Goal: Task Accomplishment & Management: Complete application form

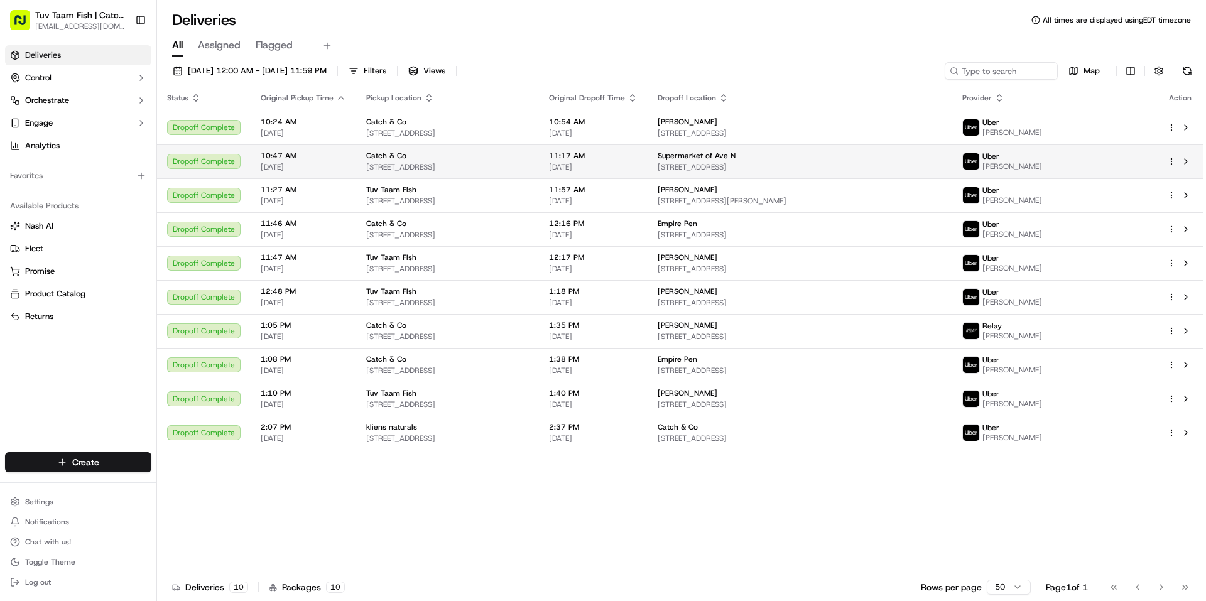
click at [1174, 167] on div at bounding box center [1181, 161] width 26 height 15
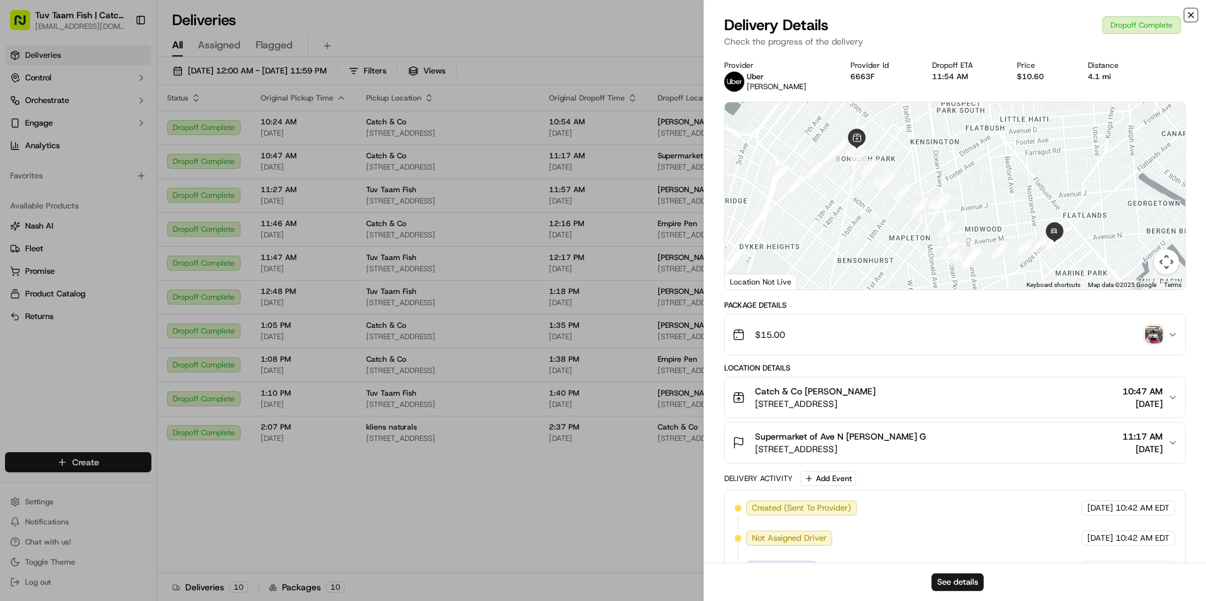
click at [1194, 15] on icon "button" at bounding box center [1191, 15] width 10 height 10
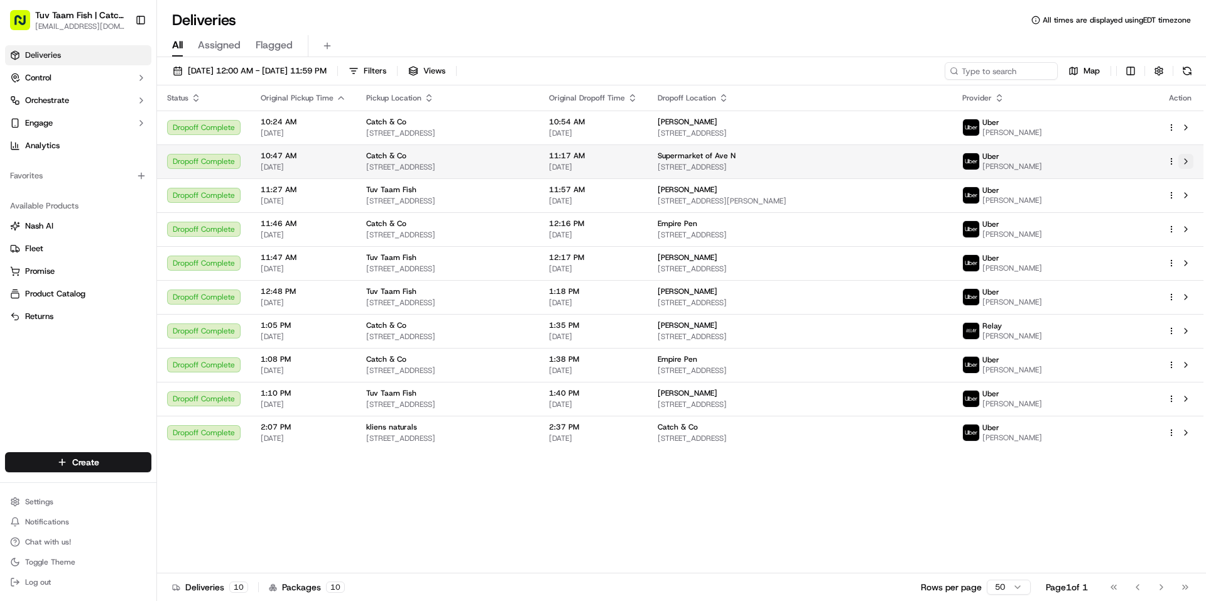
click at [1189, 158] on button at bounding box center [1186, 161] width 15 height 15
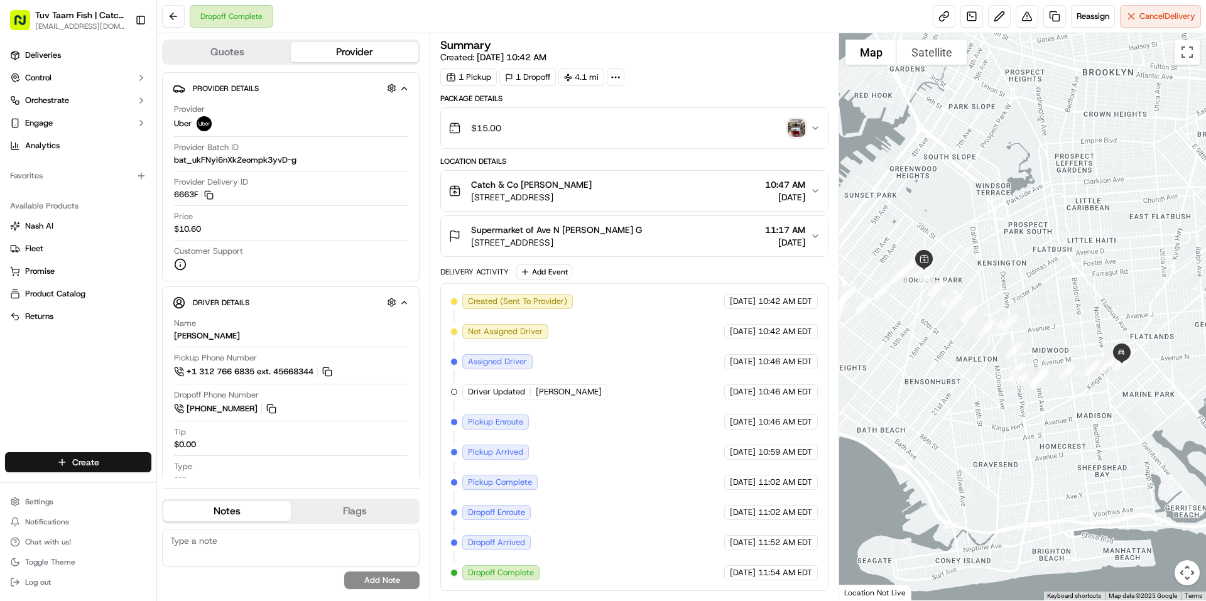
click at [126, 461] on html "Tuv Taam Fish | Catch & Co. orders@tuvtaamfish.com Toggle Sidebar Deliveries Co…" at bounding box center [603, 300] width 1206 height 601
drag, startPoint x: 197, startPoint y: 486, endPoint x: 200, endPoint y: 469, distance: 17.8
click at [198, 486] on link "Delivery" at bounding box center [227, 485] width 140 height 23
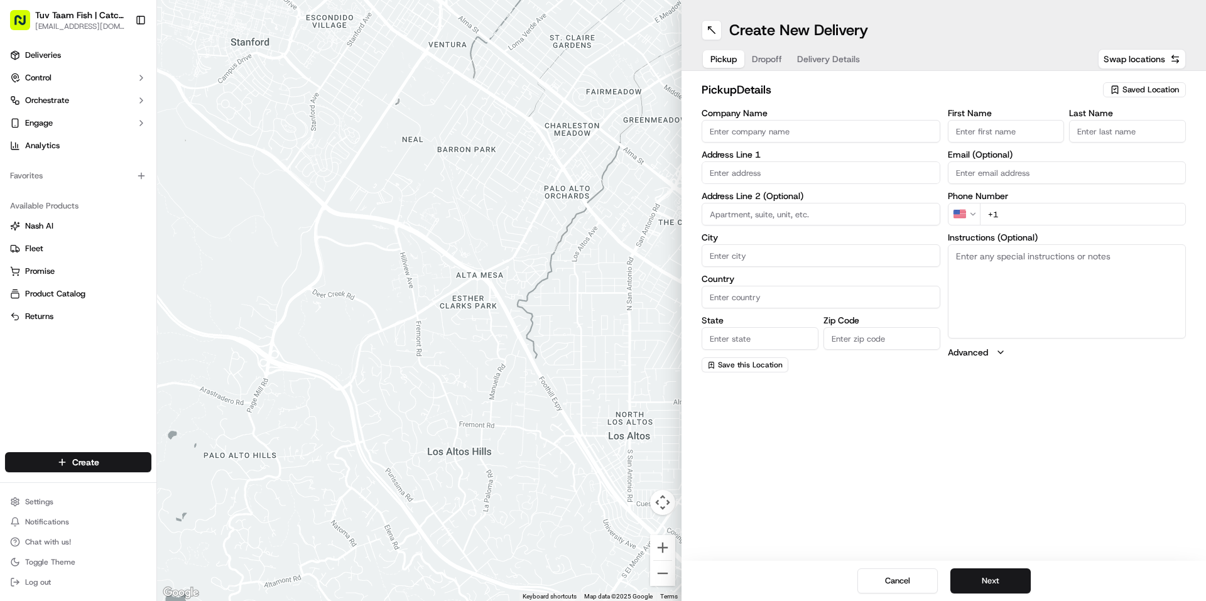
click at [1121, 90] on div "Saved Location" at bounding box center [1144, 89] width 83 height 15
click at [1088, 140] on span "Catch & Co" at bounding box center [1123, 136] width 155 height 11
type input "Catch & Co"
type input "4809 New Utrecht Ave"
type input "Brooklyn"
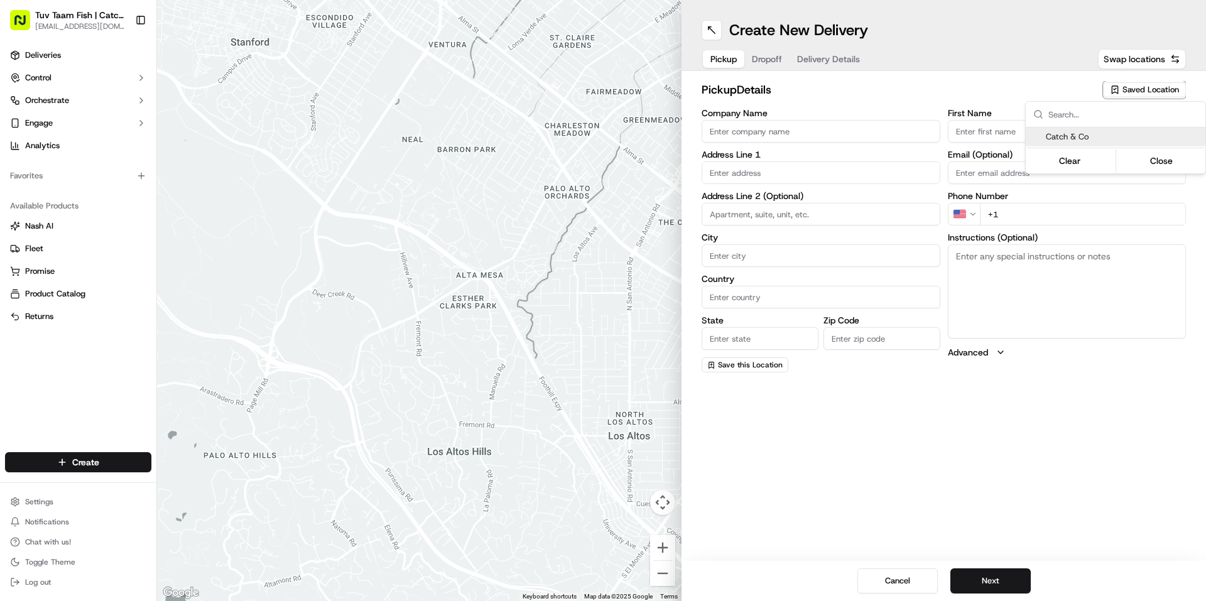
type input "US"
type input "NY"
type input "11219"
type input "Shloime"
type input "Brachfeld"
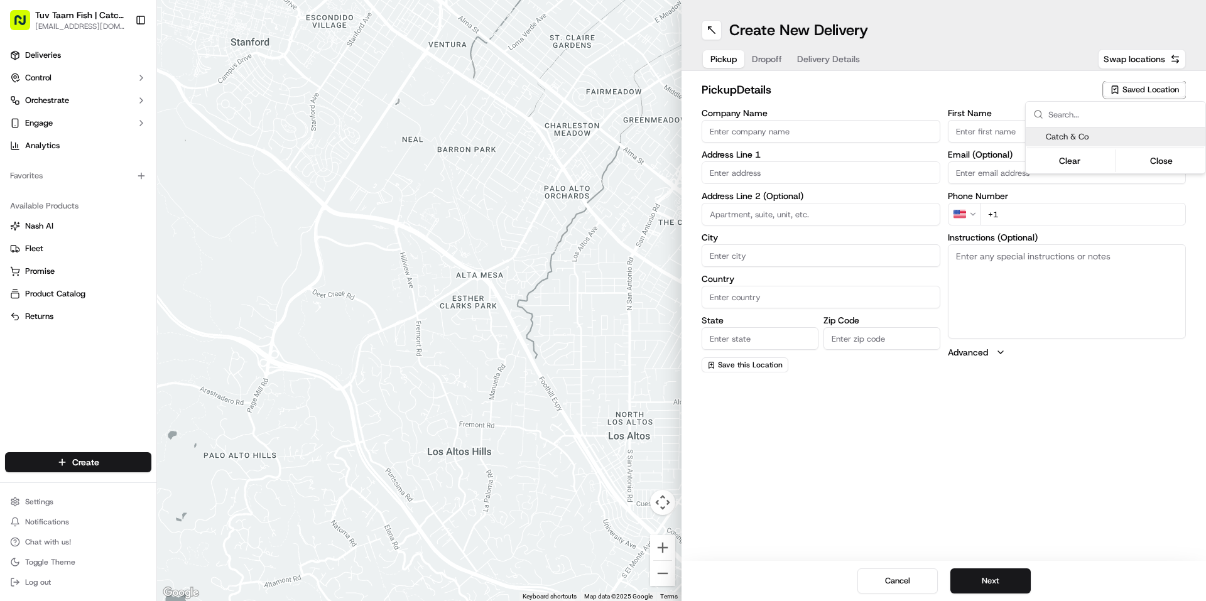
type input "[EMAIL_ADDRESS][DOMAIN_NAME]"
type input "+1 347 452 6595"
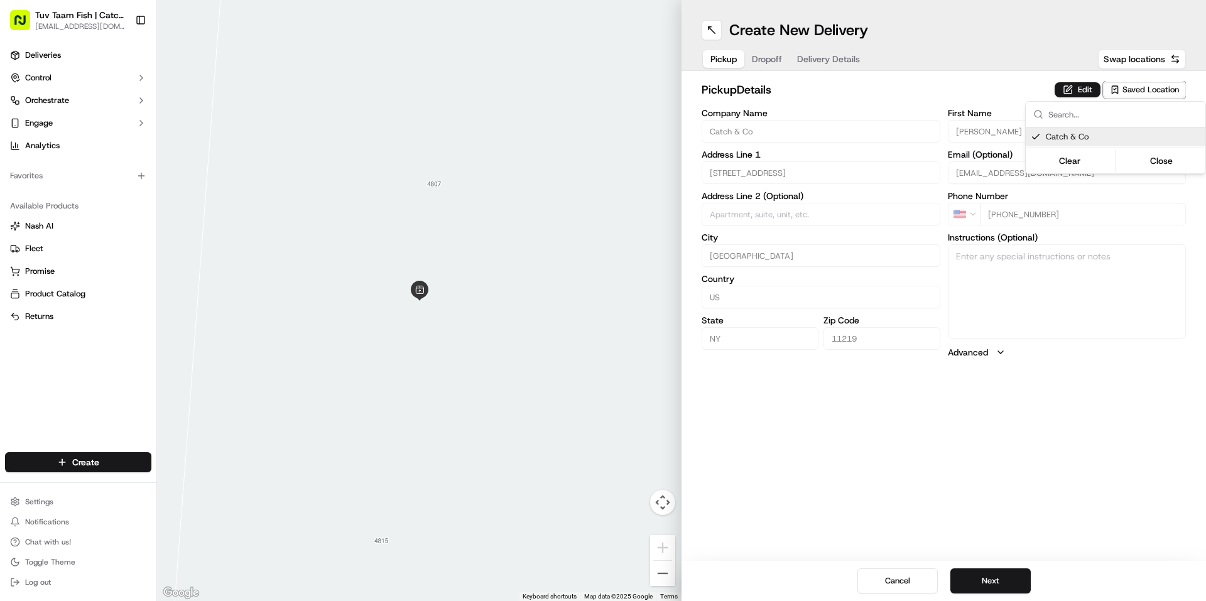
drag, startPoint x: 1024, startPoint y: 412, endPoint x: 1021, endPoint y: 420, distance: 9.1
click at [1022, 417] on html "Tuv Taam Fish | Catch & Co. orders@tuvtaamfish.com Toggle Sidebar Deliveries Co…" at bounding box center [603, 300] width 1206 height 601
click at [1011, 585] on button "Next" at bounding box center [991, 581] width 80 height 25
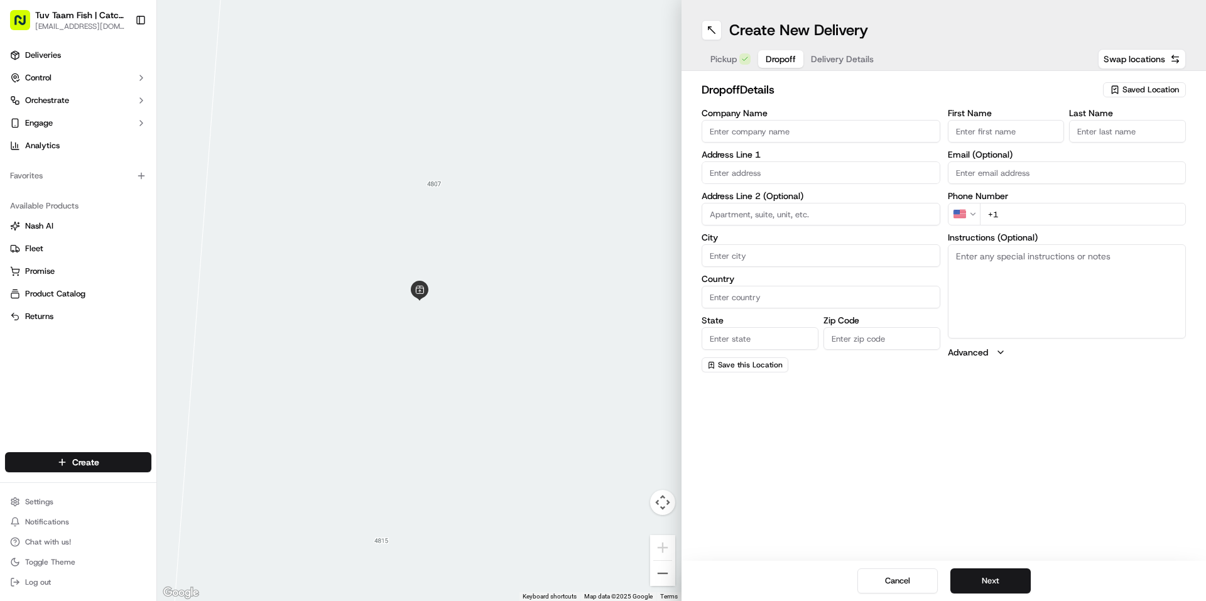
click at [1137, 88] on span "Saved Location" at bounding box center [1151, 89] width 57 height 11
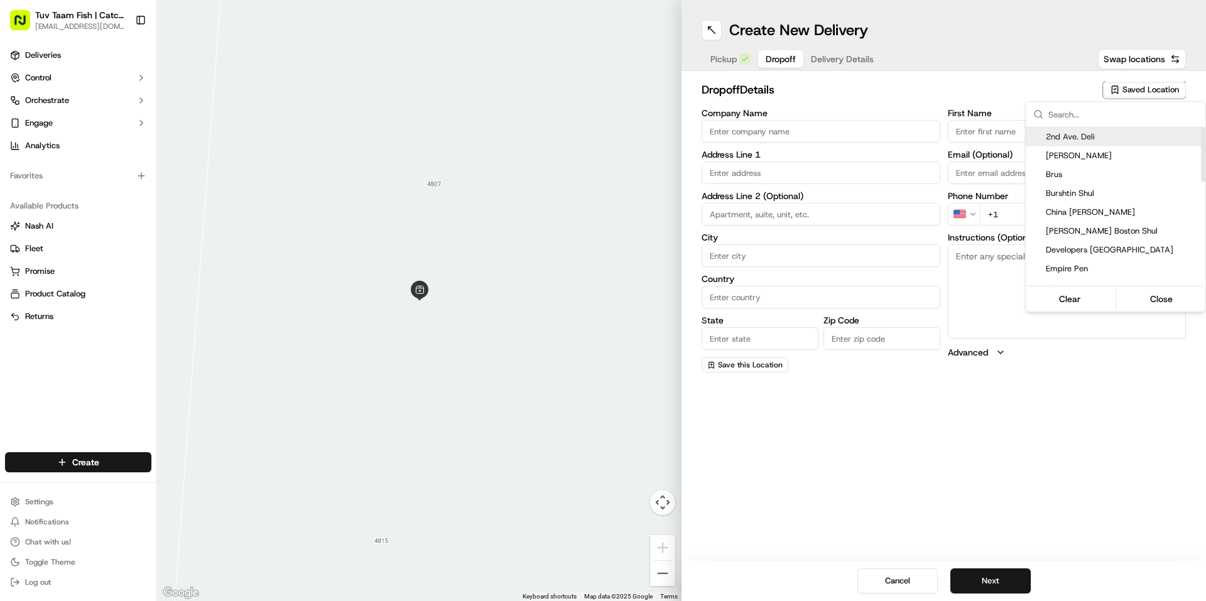
click at [1076, 118] on input "text" at bounding box center [1124, 114] width 150 height 25
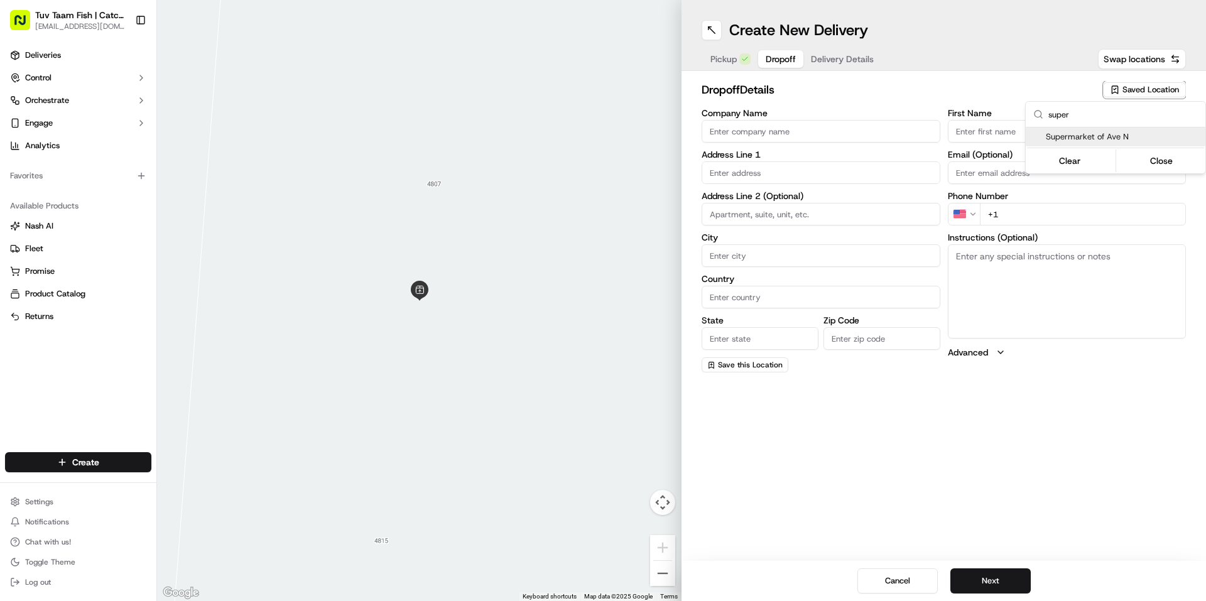
type input "super"
click at [1100, 129] on div "Supermarket of Ave N" at bounding box center [1116, 137] width 180 height 19
type input "Supermarket of Ave N"
type input "3524 Flatlands Ave"
type input "Brooklyn"
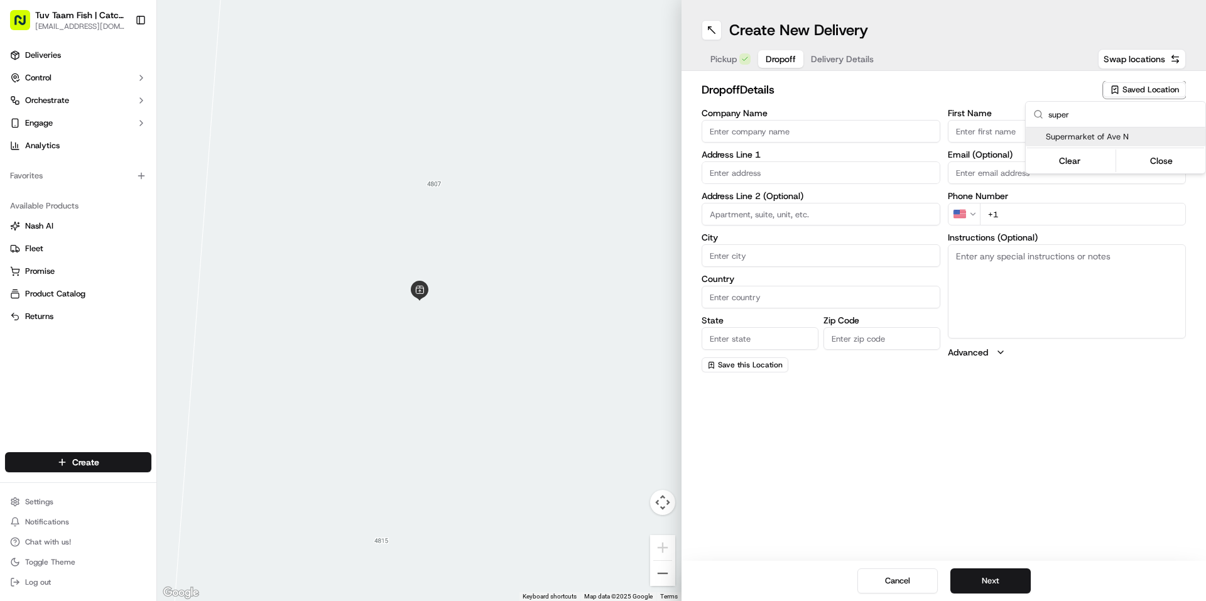
type input "US"
type input "NY"
type input "11234"
type input "Mentzer"
type input "G"
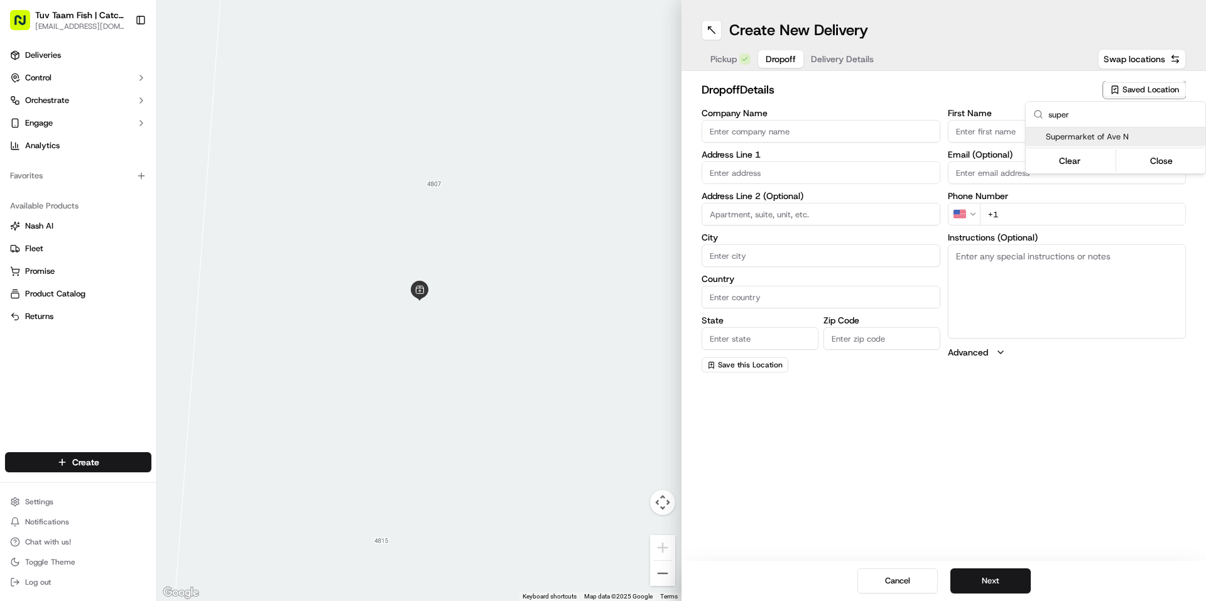
type input "+1 917 560 4080"
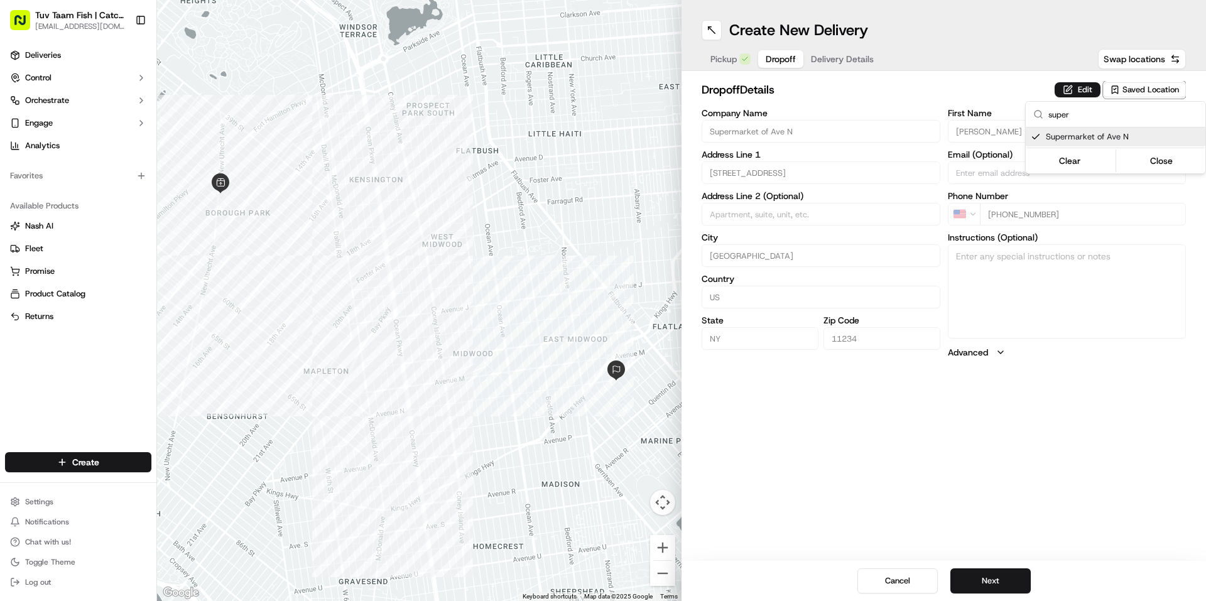
drag, startPoint x: 1019, startPoint y: 428, endPoint x: 1009, endPoint y: 418, distance: 14.7
click at [1020, 427] on html "Tuv Taam Fish | Catch & Co. orders@tuvtaamfish.com Toggle Sidebar Deliveries Co…" at bounding box center [603, 300] width 1206 height 601
click at [1000, 576] on button "Next" at bounding box center [991, 581] width 80 height 25
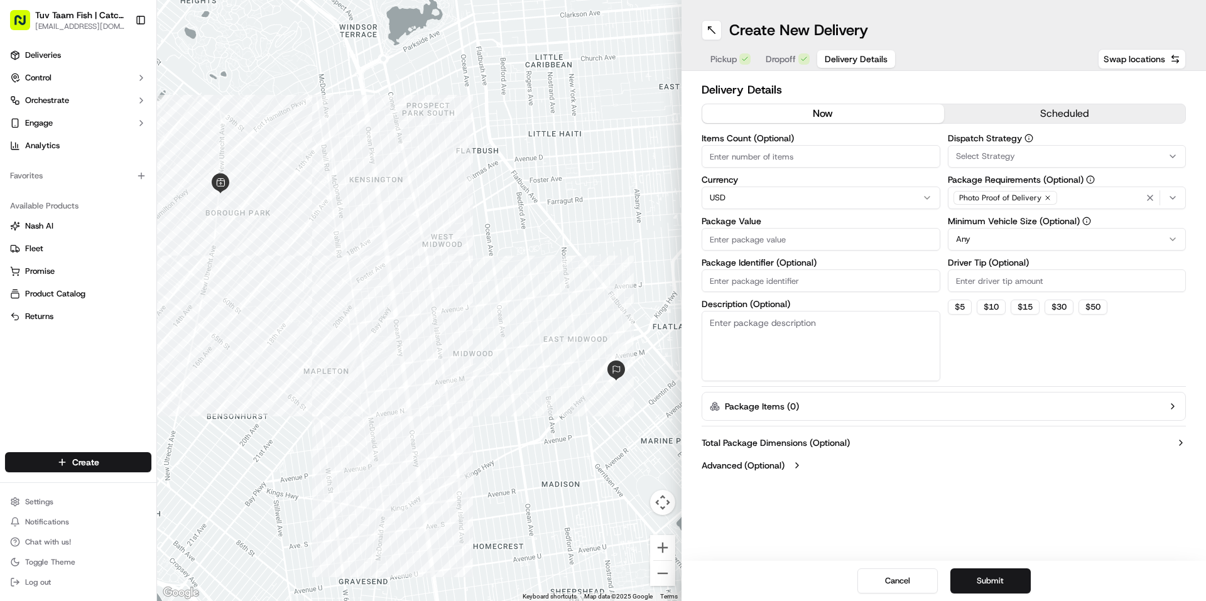
click at [774, 242] on input "Package Value" at bounding box center [821, 239] width 239 height 23
type input "18"
click at [993, 241] on html "Tuv Taam Fish | Catch & Co. orders@tuvtaamfish.com Toggle Sidebar Deliveries Co…" at bounding box center [603, 300] width 1206 height 601
click at [1000, 578] on button "Submit" at bounding box center [991, 581] width 80 height 25
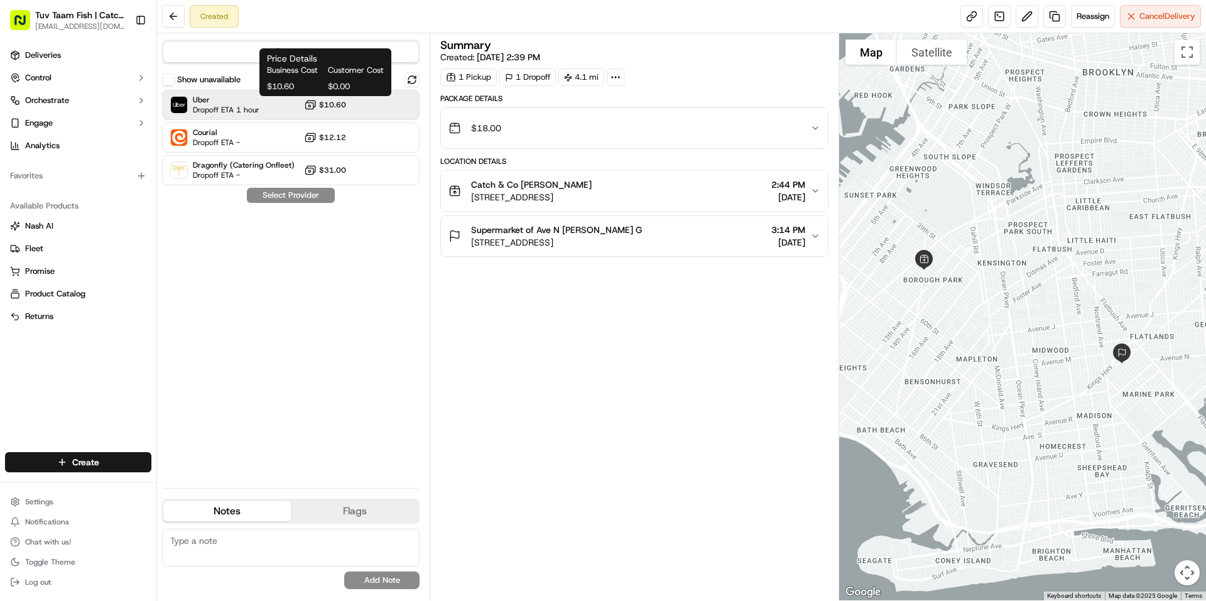
click at [332, 102] on span "$10.60" at bounding box center [332, 105] width 27 height 10
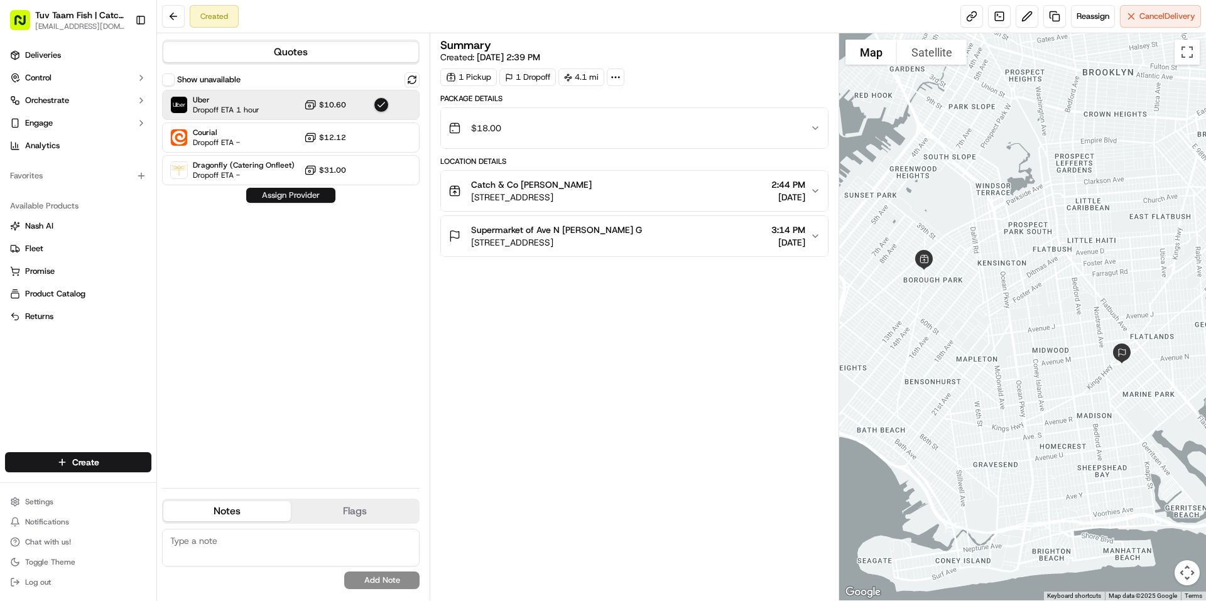
click at [315, 192] on button "Assign Provider" at bounding box center [290, 195] width 89 height 15
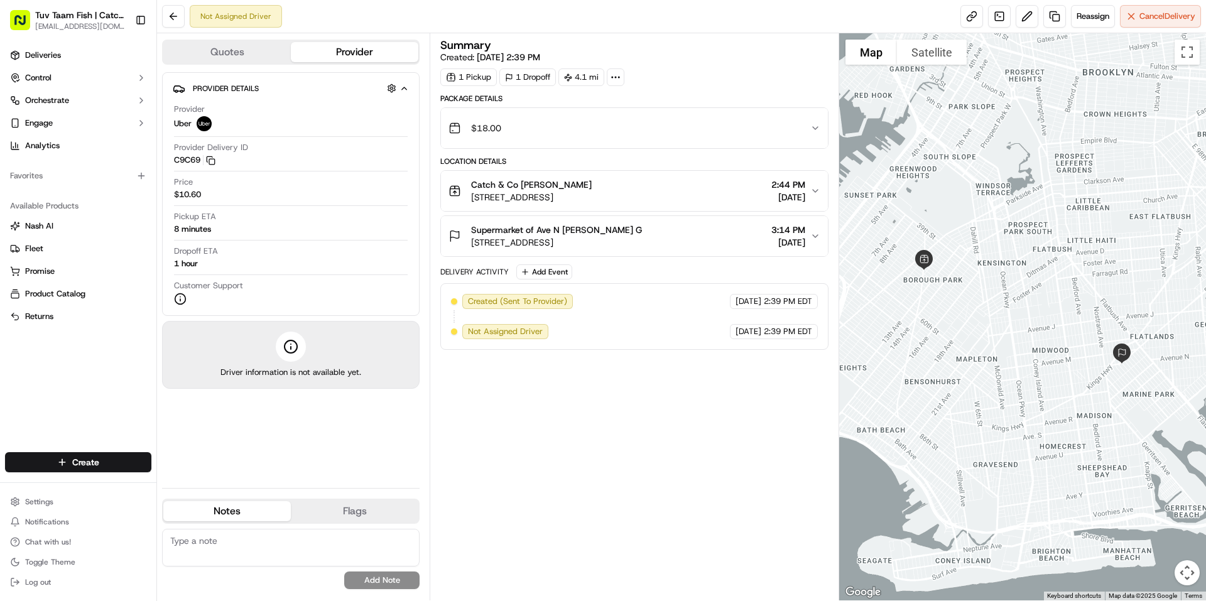
click at [293, 195] on div "Price $10.60" at bounding box center [291, 189] width 234 height 24
